Goal: Information Seeking & Learning: Learn about a topic

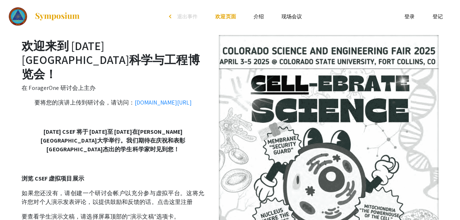
click at [261, 17] on link "介绍" at bounding box center [259, 16] width 10 height 7
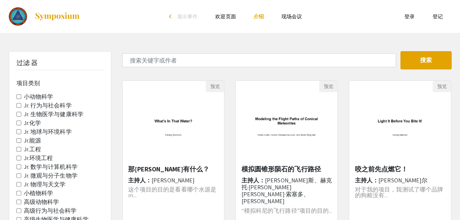
scroll to position [146, 0]
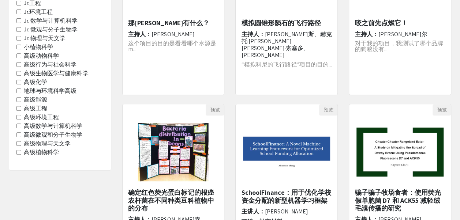
click at [18, 152] on Sciences "高级植物科学" at bounding box center [18, 152] width 5 height 5
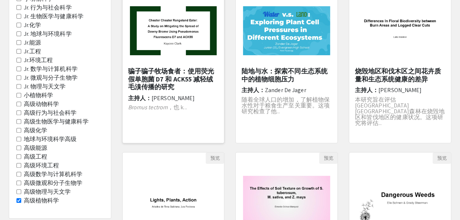
scroll to position [110, 0]
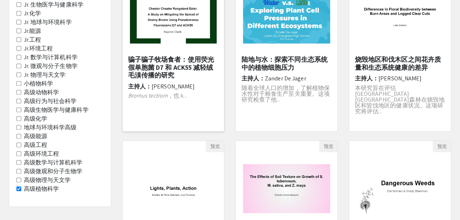
click at [176, 33] on img "公开演讲 <p>Cheater Cheater Rangeland Eater：使用荧光假单胞菌 D7 和 ACK55 减轻绒毛溴传播的研究</p><p><b…" at bounding box center [174, 19] width 102 height 64
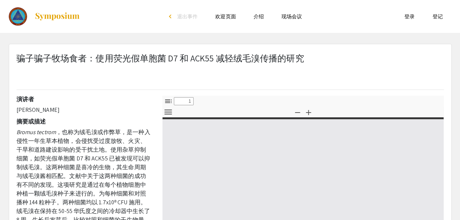
select select "custom"
type input "0"
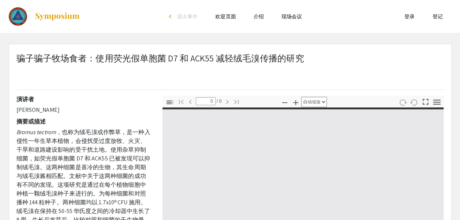
select select "custom"
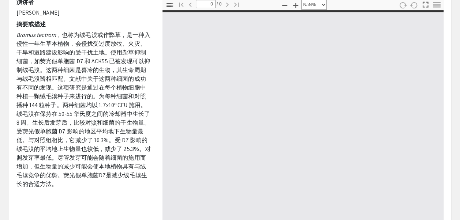
scroll to position [110, 0]
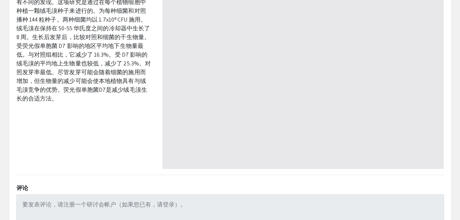
type input "1"
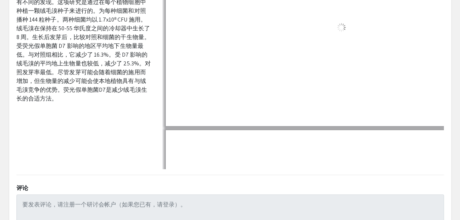
scroll to position [252, 0]
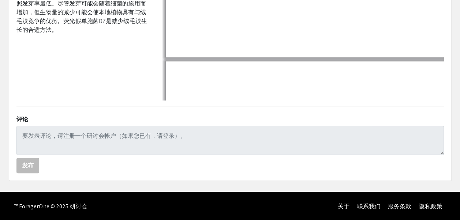
select select "auto"
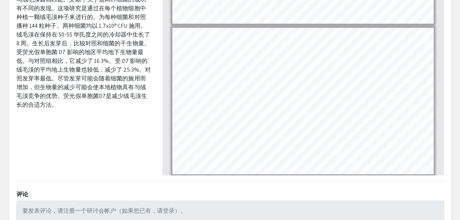
scroll to position [215, 0]
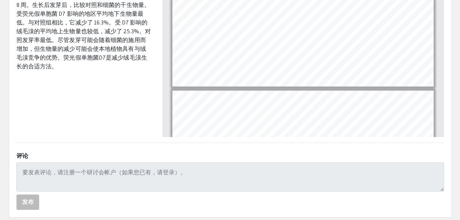
type input "5"
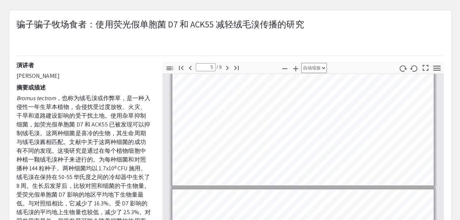
scroll to position [0, 0]
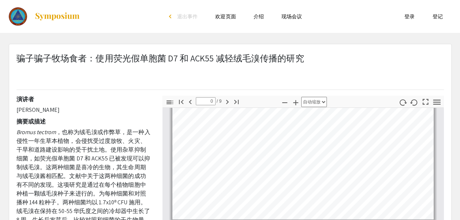
scroll to position [110, 0]
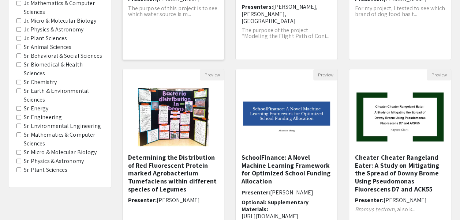
scroll to position [183, 0]
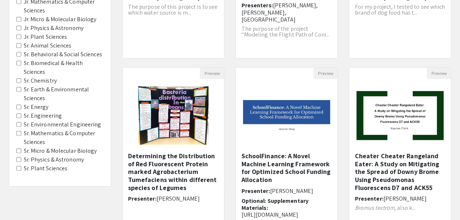
click at [83, 199] on div "Filters Project Category Jr. Animal Sciences Jr. Behavioral & Social Sciences J…" at bounding box center [59, 61] width 113 height 387
click at [70, 197] on div "Filters Project Category Jr. Animal Sciences Jr. Behavioral & Social Sciences J…" at bounding box center [59, 61] width 113 height 387
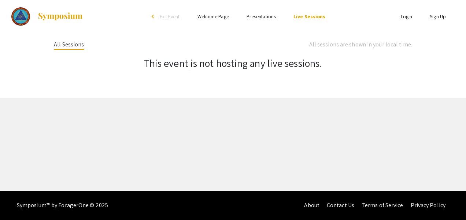
click at [52, 18] on img at bounding box center [60, 16] width 46 height 9
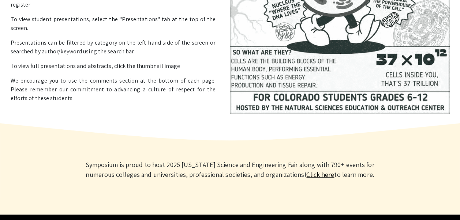
scroll to position [234, 0]
